Goal: Navigation & Orientation: Find specific page/section

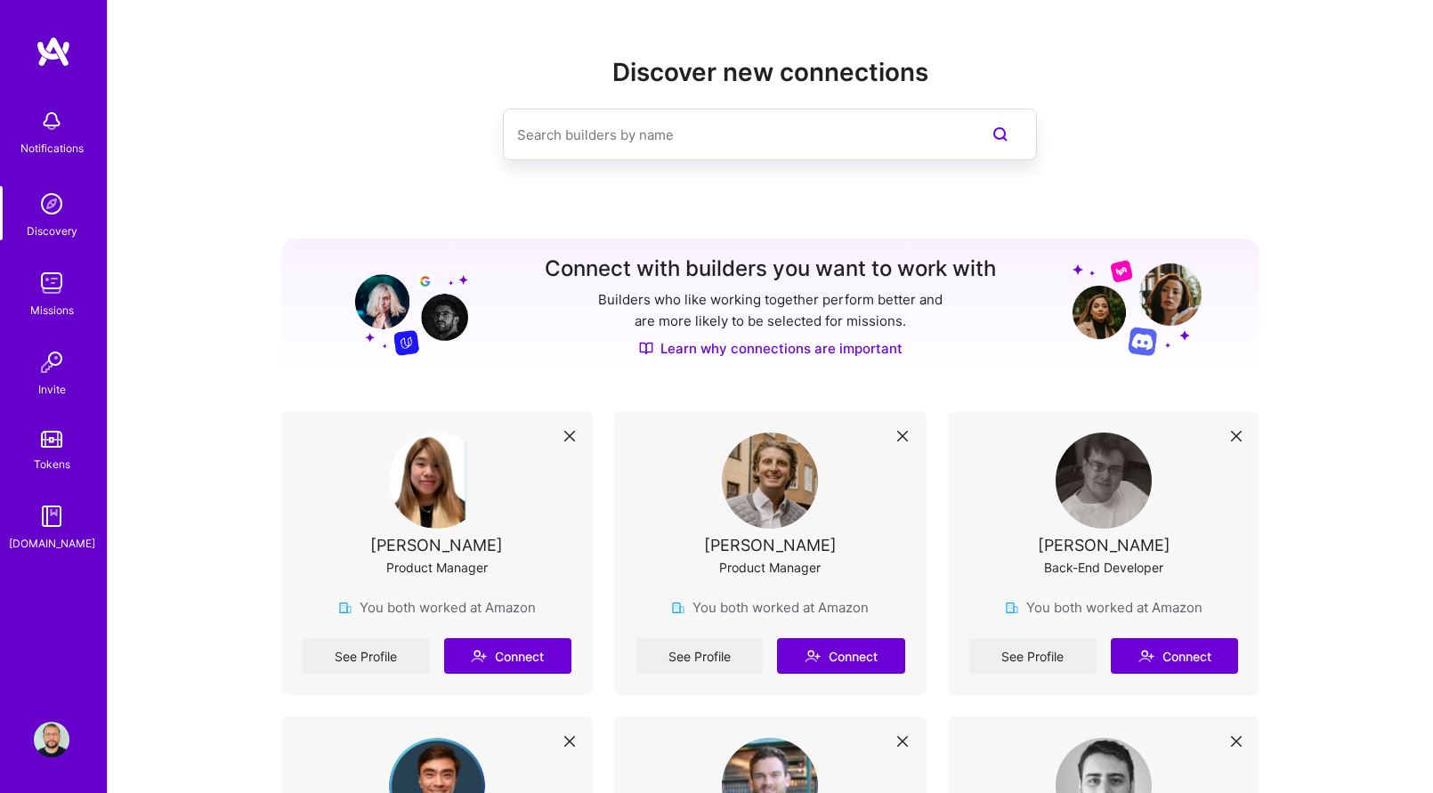
scroll to position [1080, 0]
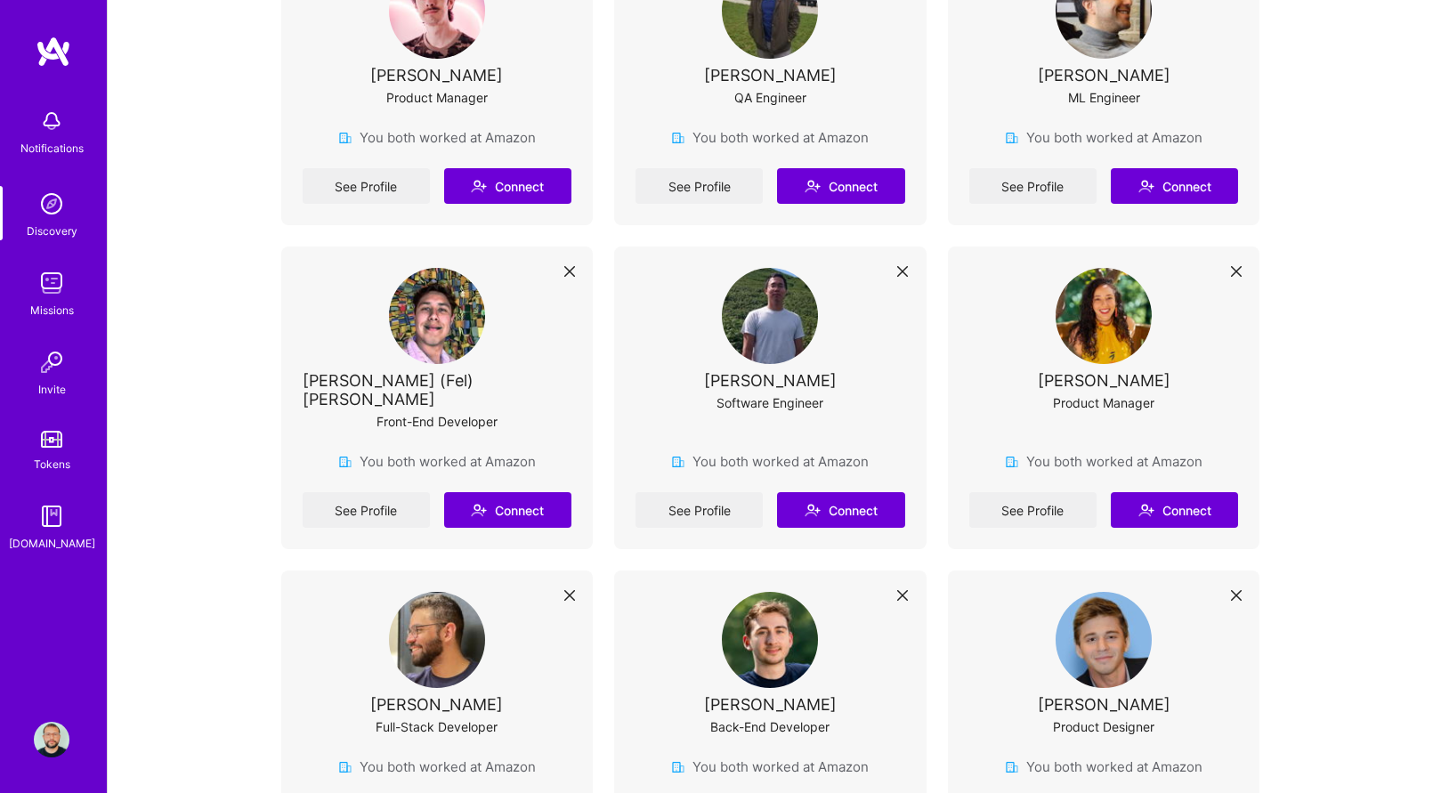
click at [55, 293] on img at bounding box center [52, 283] width 36 height 36
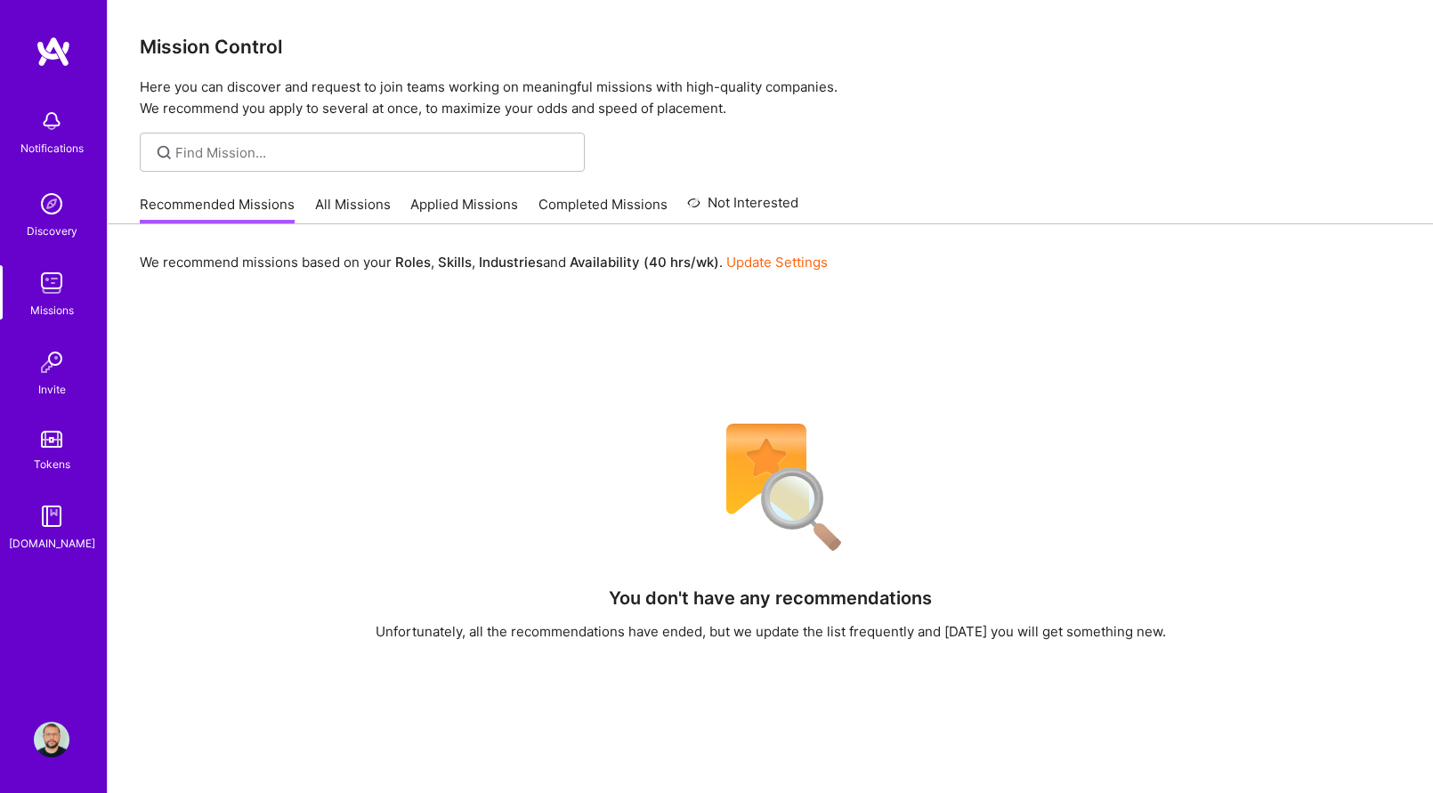
click at [347, 201] on link "All Missions" at bounding box center [353, 209] width 76 height 29
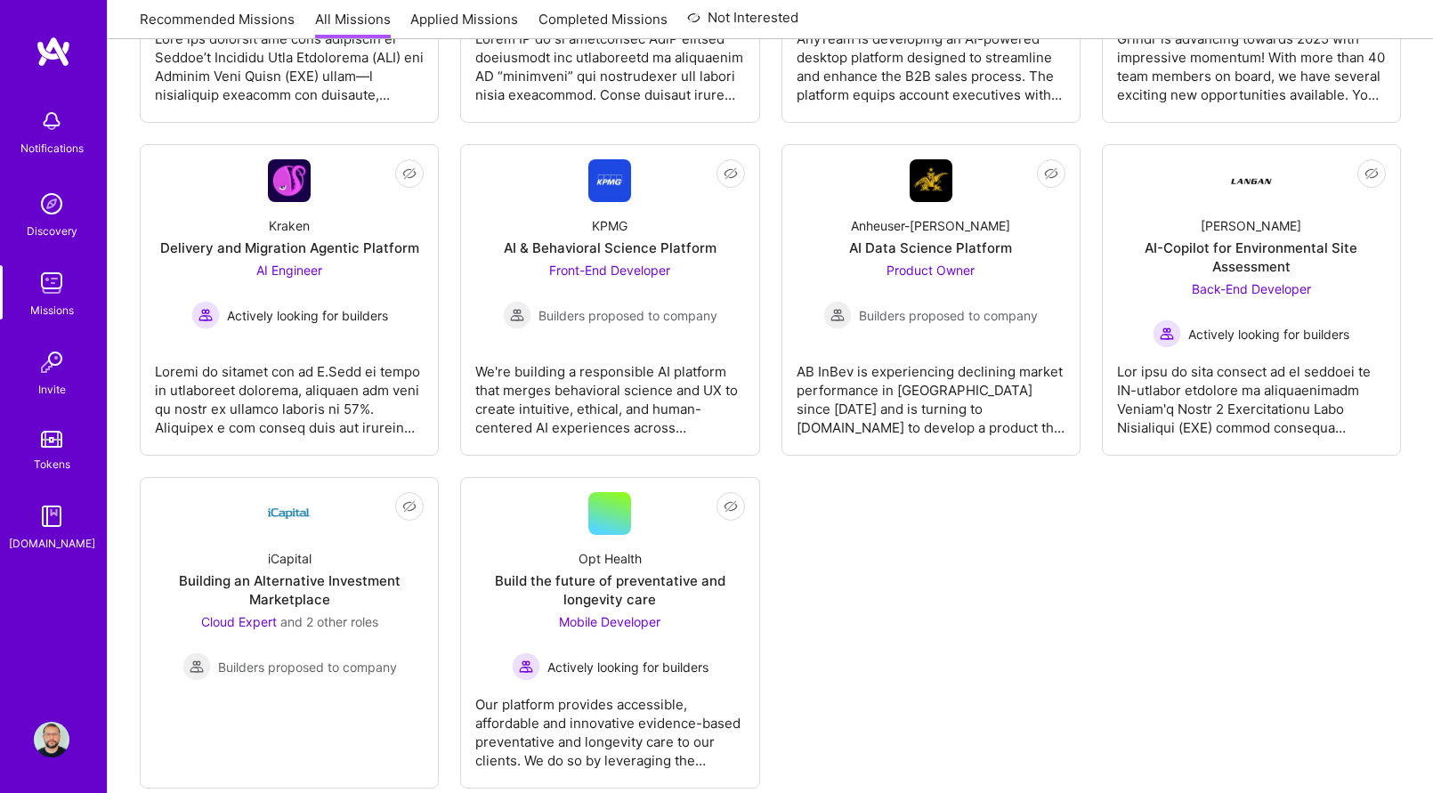
scroll to position [3559, 0]
